Goal: Navigation & Orientation: Find specific page/section

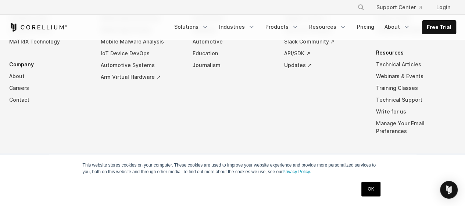
scroll to position [758, 0]
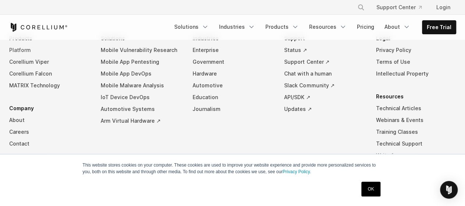
click at [21, 49] on link "Platform" at bounding box center [49, 50] width 80 height 12
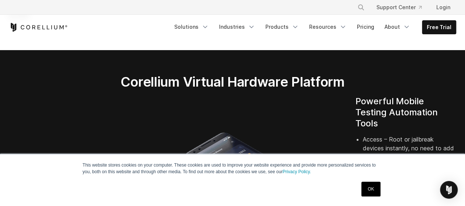
scroll to position [118, 0]
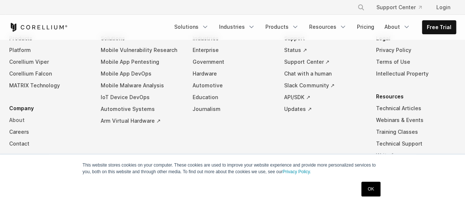
scroll to position [758, 0]
click at [20, 132] on link "Careers" at bounding box center [49, 132] width 80 height 12
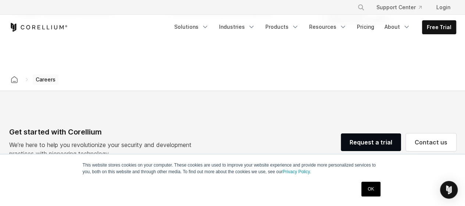
scroll to position [587, 0]
